Goal: Navigation & Orientation: Find specific page/section

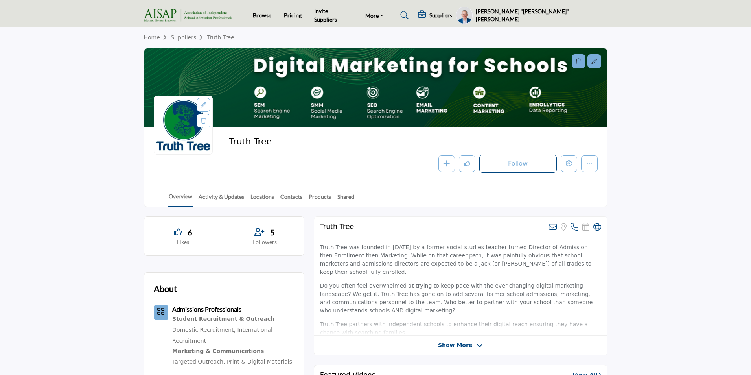
click at [473, 18] on profile-featured-1bde4250-d3b8-44f9-b9f5-94dac373933e "Show hide supplier dropdown" at bounding box center [464, 15] width 17 height 17
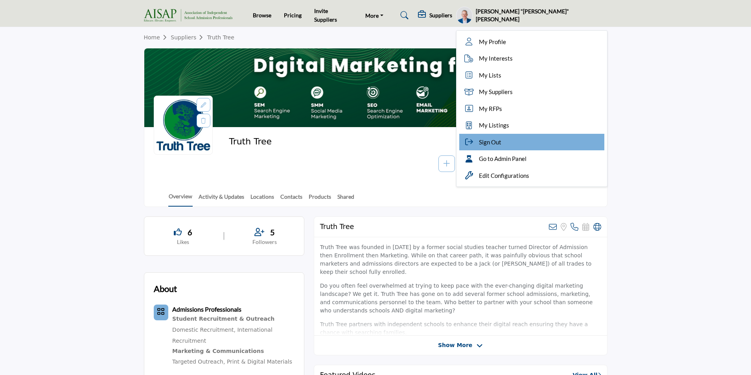
click at [501, 142] on span "Sign Out" at bounding box center [490, 142] width 22 height 9
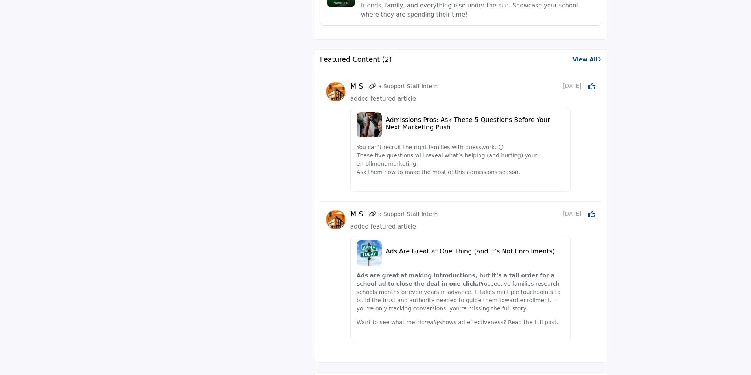
scroll to position [708, 0]
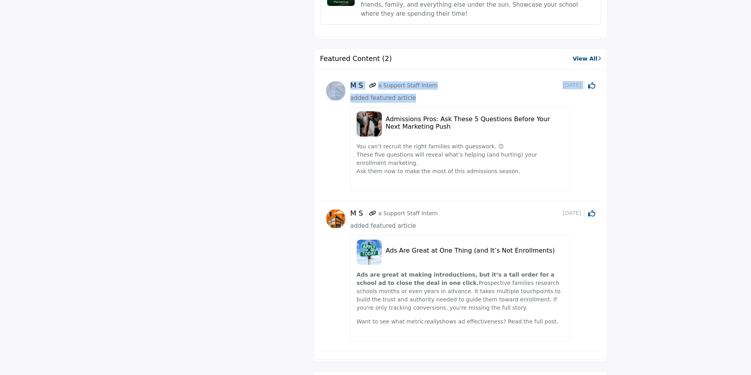
drag, startPoint x: 414, startPoint y: 99, endPoint x: 348, endPoint y: 101, distance: 66.1
click at [348, 101] on div "M S a Support Staff Intern 9 days ago Click to Like this activity 0 0 added fea…" at bounding box center [460, 138] width 269 height 114
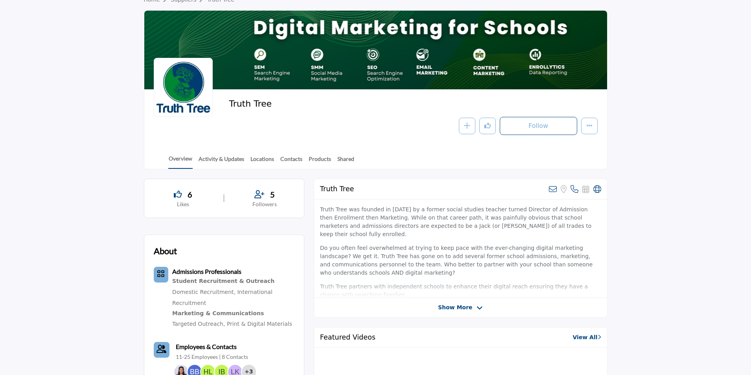
scroll to position [0, 0]
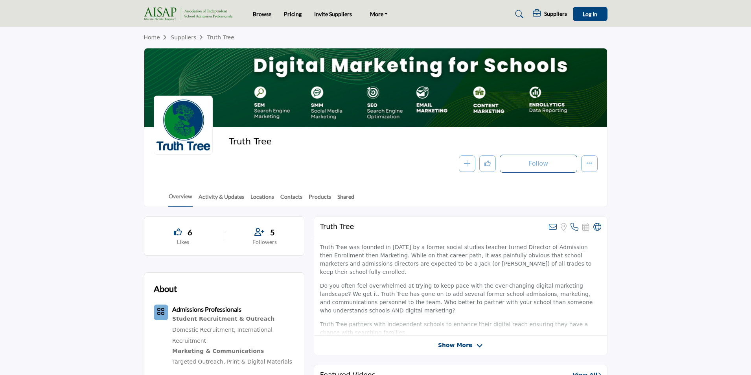
click at [199, 13] on img at bounding box center [190, 13] width 92 height 13
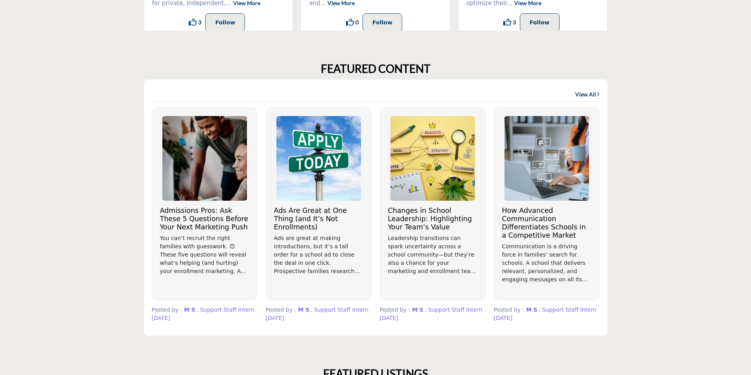
scroll to position [393, 0]
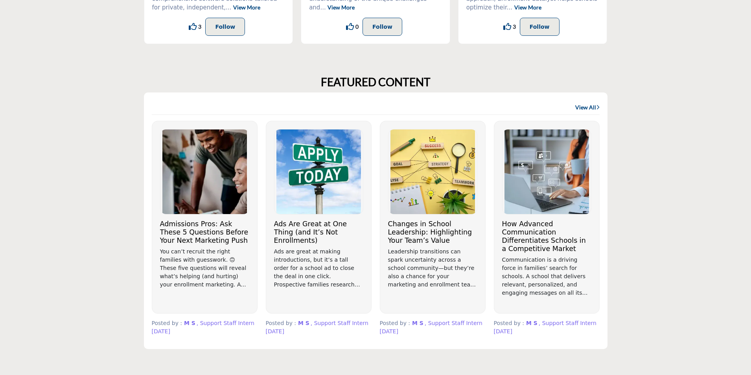
click at [588, 108] on link "View All" at bounding box center [587, 107] width 24 height 8
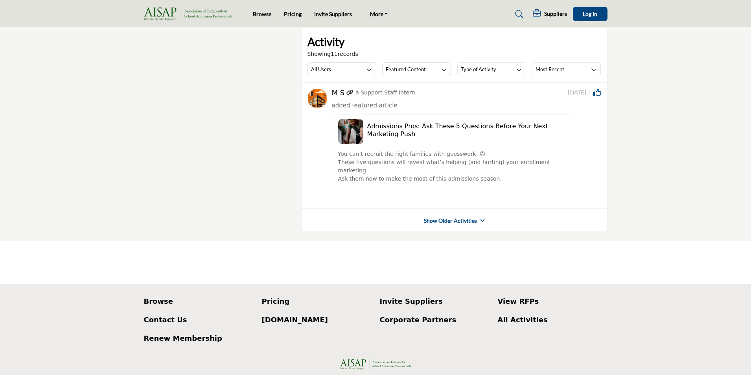
drag, startPoint x: 558, startPoint y: 94, endPoint x: 586, endPoint y: 94, distance: 27.9
click at [586, 94] on div "M S a Support Staff Intern 9 days ago Click to Like this activity 0 0" at bounding box center [466, 92] width 269 height 9
click at [451, 217] on link "Show Older Activities" at bounding box center [450, 221] width 53 height 8
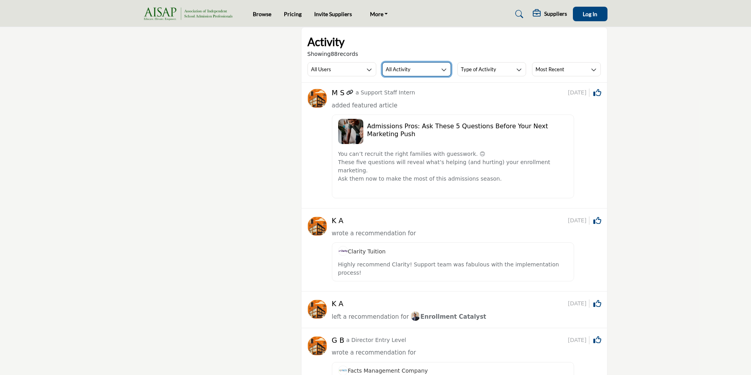
click at [411, 72] on button "All Activity" at bounding box center [416, 69] width 69 height 14
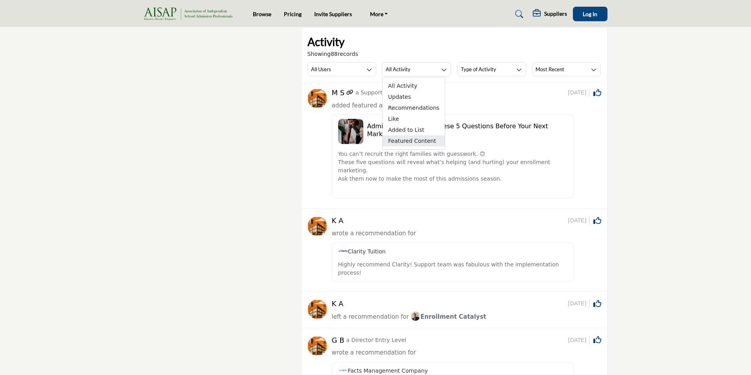
click at [402, 140] on span "Featured Content" at bounding box center [414, 140] width 62 height 11
